Goal: Check status

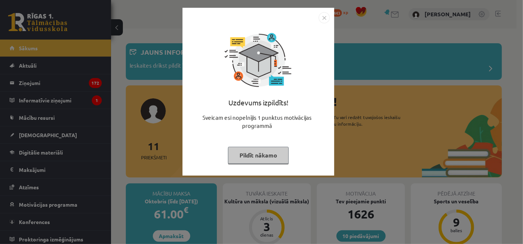
click at [321, 17] on img "Close" at bounding box center [324, 17] width 11 height 11
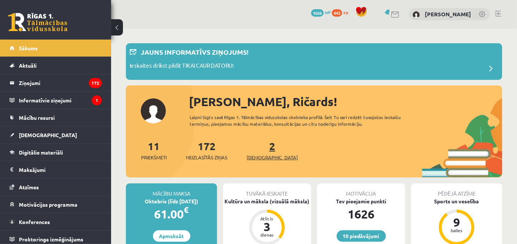
click at [257, 151] on link "2 Ieskaites" at bounding box center [272, 151] width 51 height 22
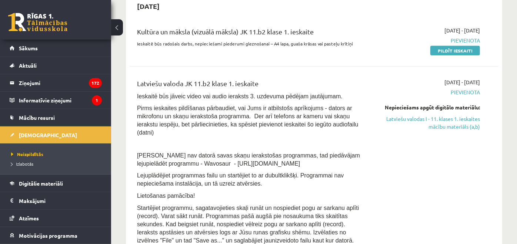
scroll to position [164, 0]
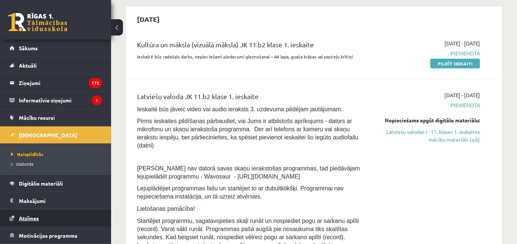
click at [66, 216] on link "Atzīmes" at bounding box center [56, 218] width 92 height 17
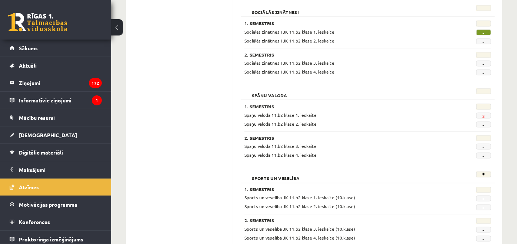
scroll to position [725, 0]
